Goal: Entertainment & Leisure: Consume media (video, audio)

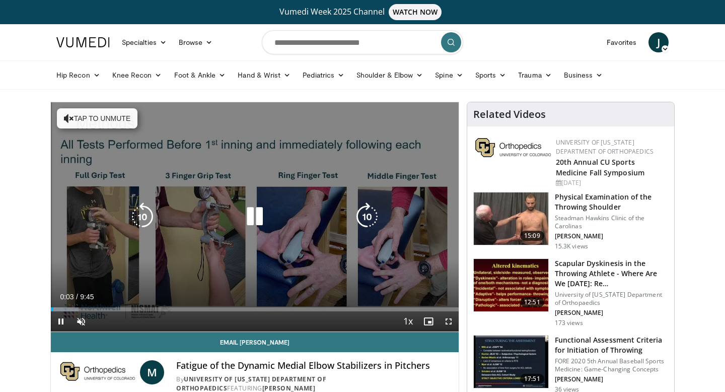
click at [86, 114] on button "Tap to unmute" at bounding box center [97, 118] width 81 height 20
click at [95, 114] on button "Tap to unmute" at bounding box center [97, 118] width 81 height 20
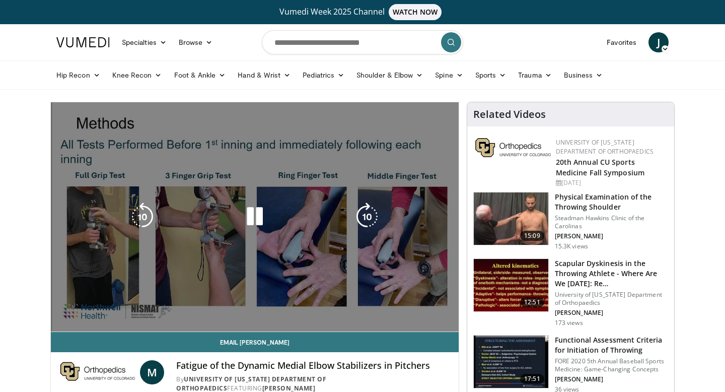
click at [268, 114] on p "10 seconds" at bounding box center [257, 113] width 38 height 7
click at [278, 172] on div "10 seconds Tap to unmute" at bounding box center [255, 216] width 408 height 229
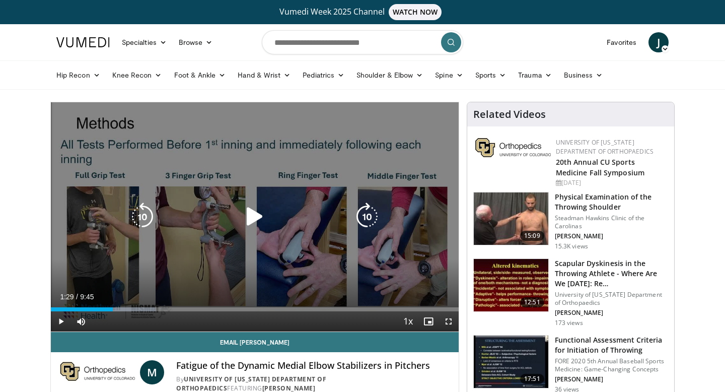
click at [255, 213] on icon "Video Player" at bounding box center [255, 216] width 28 height 28
click at [215, 229] on div "10 seconds Tap to unmute" at bounding box center [255, 216] width 408 height 229
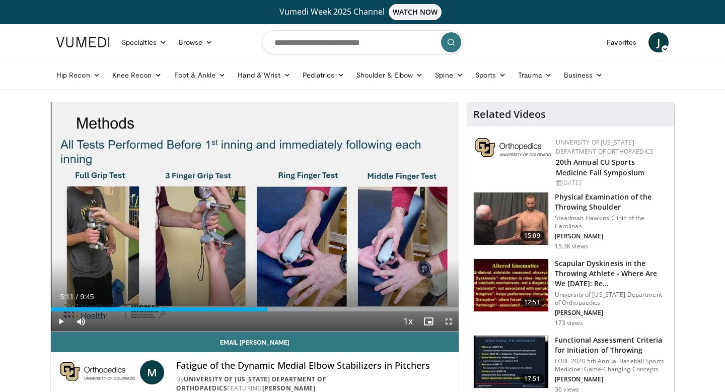
click at [215, 229] on div "10 seconds Tap to unmute" at bounding box center [255, 216] width 408 height 229
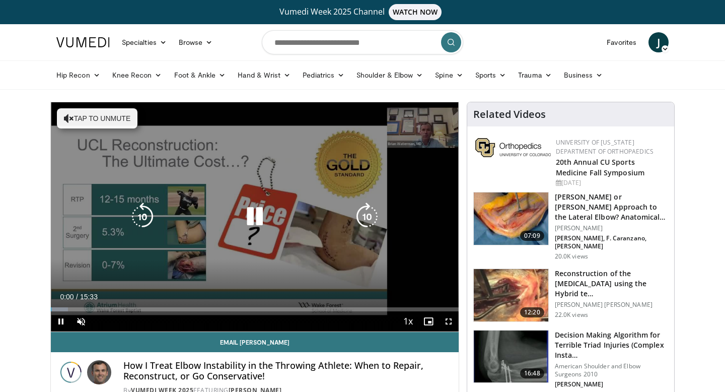
click at [253, 216] on icon "Video Player" at bounding box center [255, 216] width 28 height 28
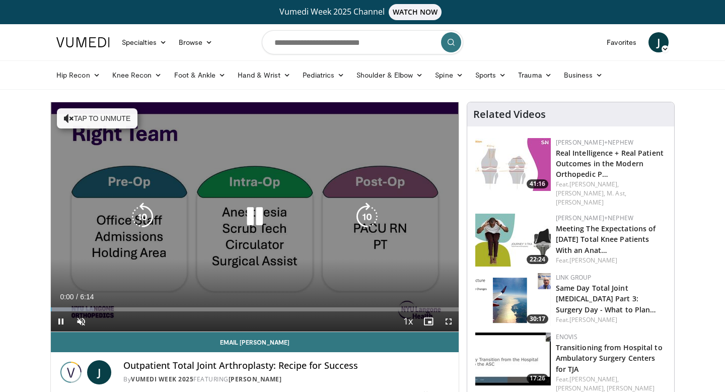
click at [95, 117] on button "Tap to unmute" at bounding box center [97, 118] width 81 height 20
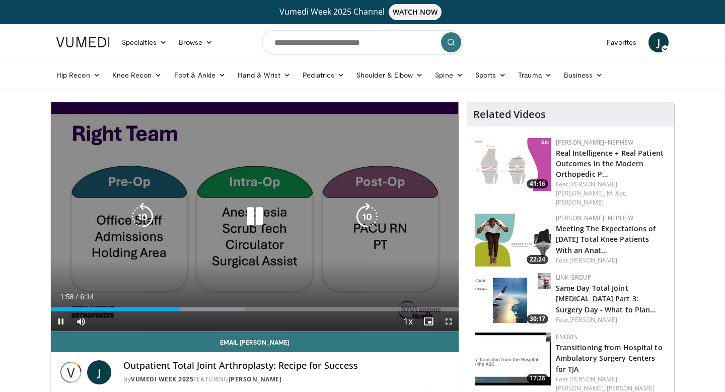
click at [271, 167] on div "30 seconds Tap to unmute" at bounding box center [255, 216] width 408 height 229
click at [264, 211] on icon "Video Player" at bounding box center [255, 216] width 28 height 28
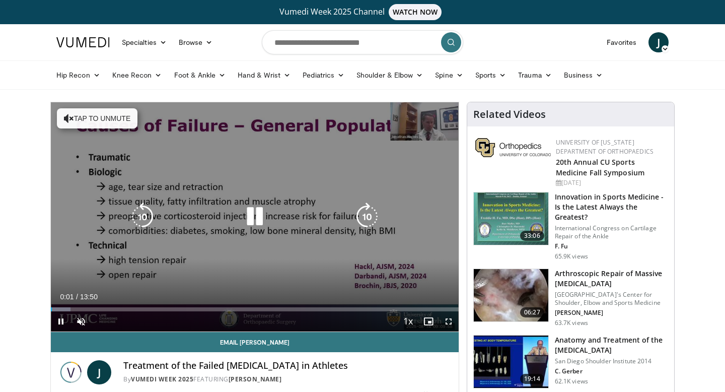
click at [255, 216] on icon "Video Player" at bounding box center [255, 216] width 28 height 28
